Goal: Communication & Community: Answer question/provide support

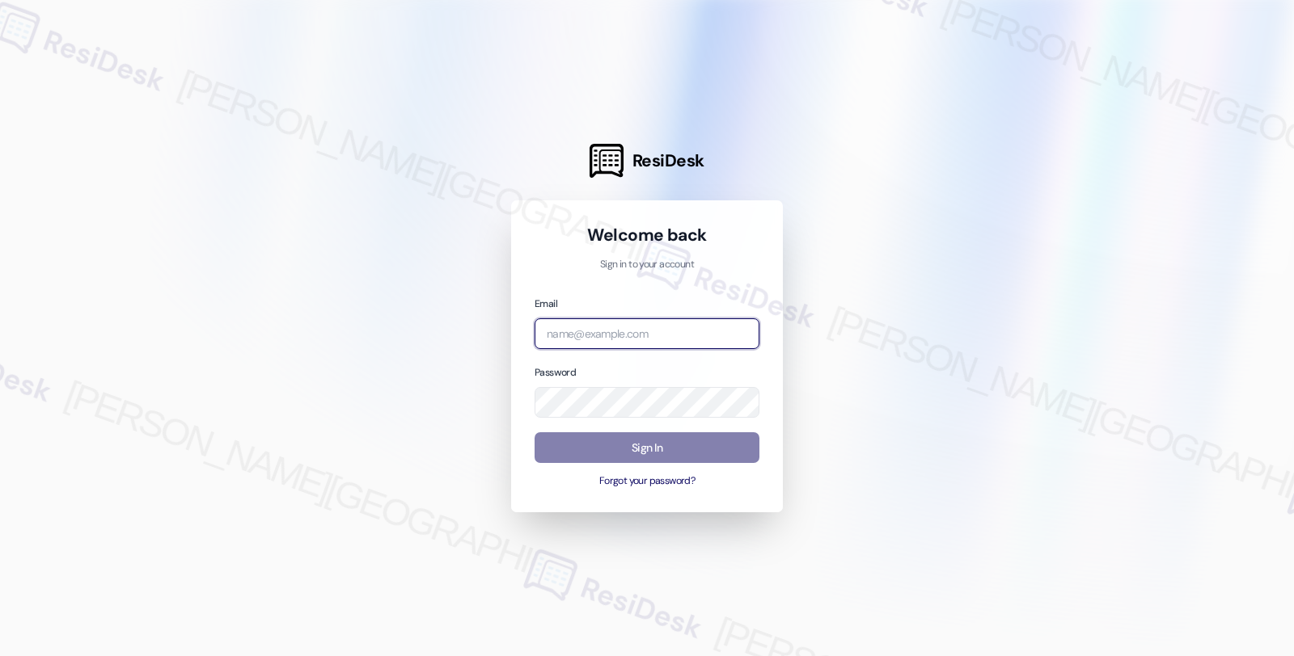
click at [660, 327] on input "email" at bounding box center [646, 335] width 225 height 32
type input "[EMAIL_ADDRESS][PERSON_NAME][DOMAIN_NAME]"
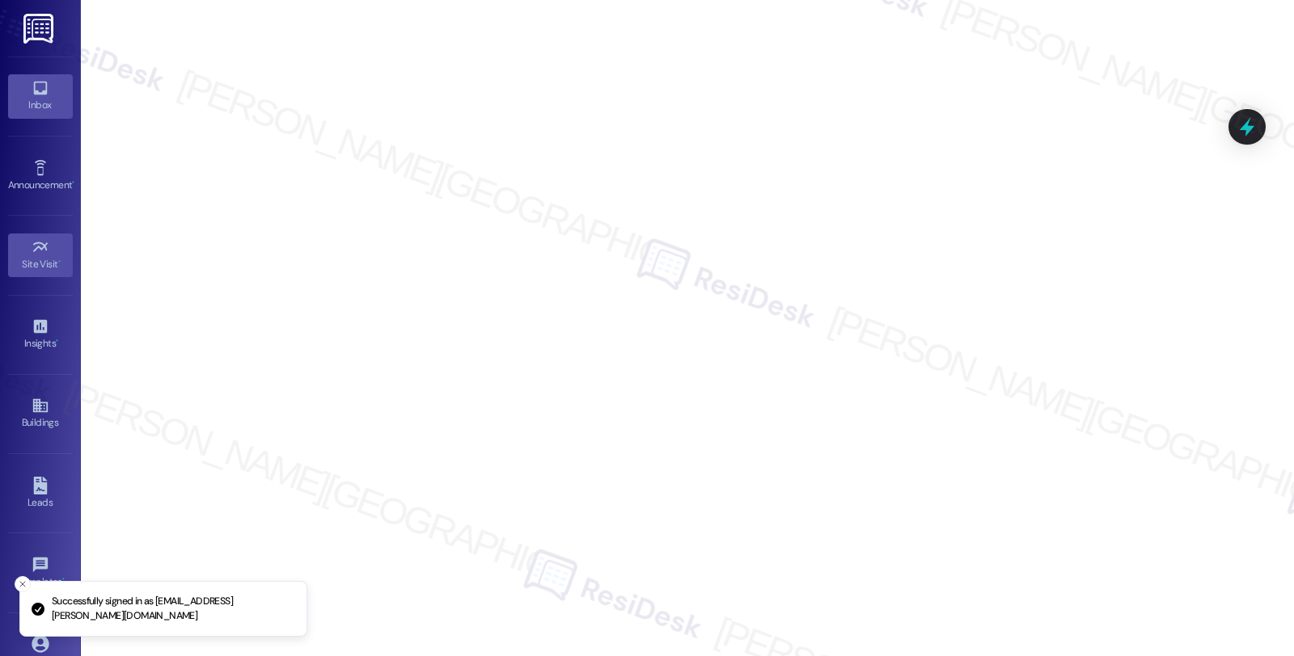
click at [38, 92] on icon at bounding box center [41, 88] width 18 height 18
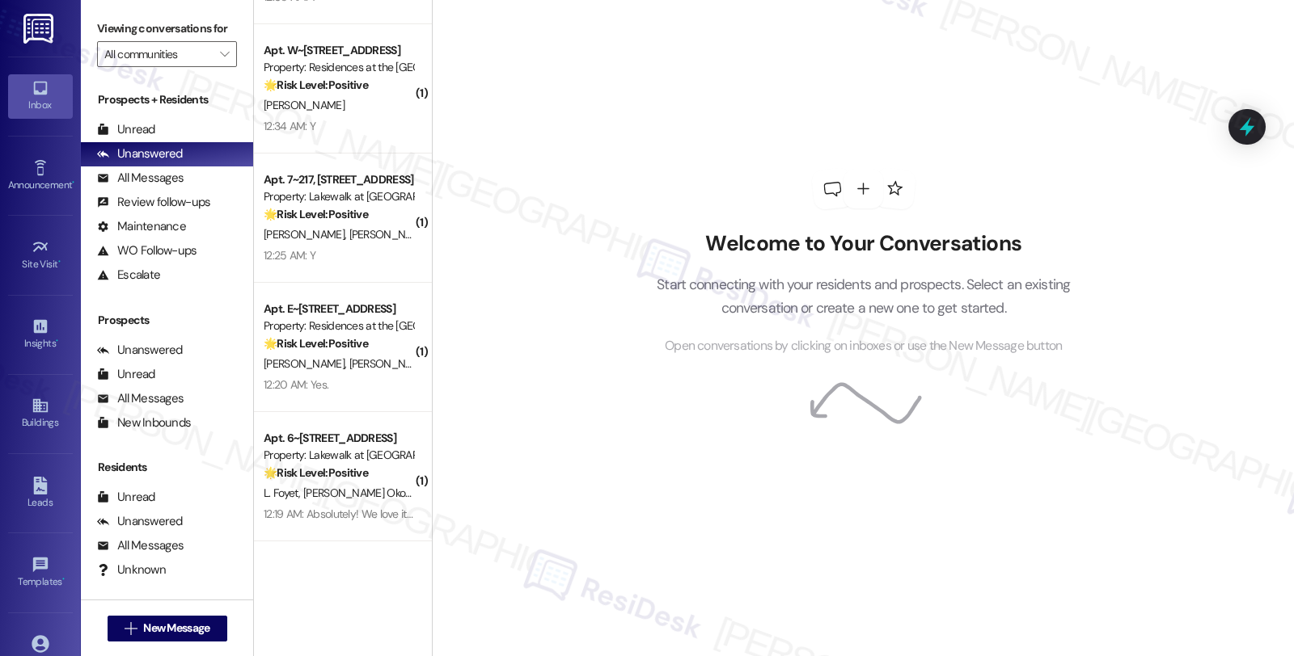
scroll to position [1337, 0]
